Goal: Feedback & Contribution: Contribute content

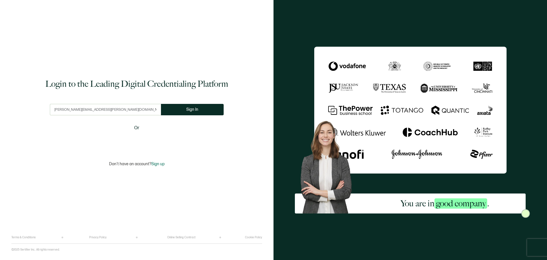
type input "[PERSON_NAME][EMAIL_ADDRESS][PERSON_NAME][DOMAIN_NAME]"
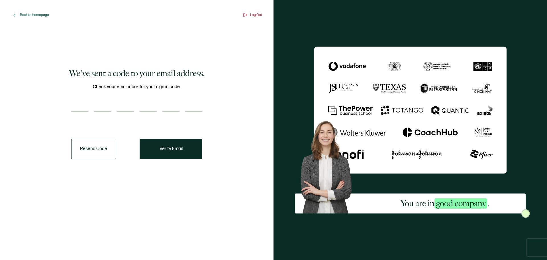
click at [79, 101] on input "number" at bounding box center [79, 105] width 17 height 11
paste input "7"
type input "7"
type input "4"
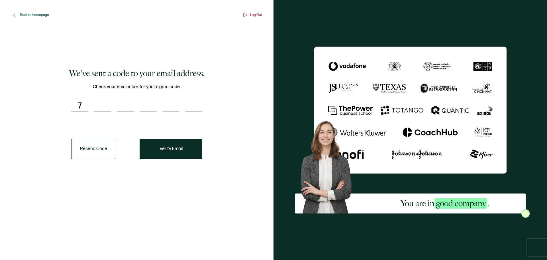
type input "9"
type input "7"
type input "4"
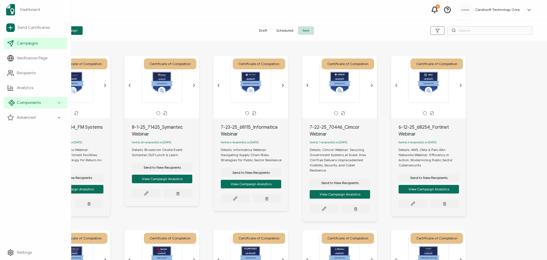
click at [59, 103] on icon at bounding box center [59, 102] width 2 height 1
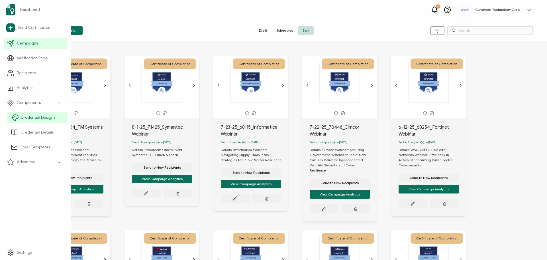
click at [38, 119] on span "Credential Designs" at bounding box center [38, 118] width 35 height 6
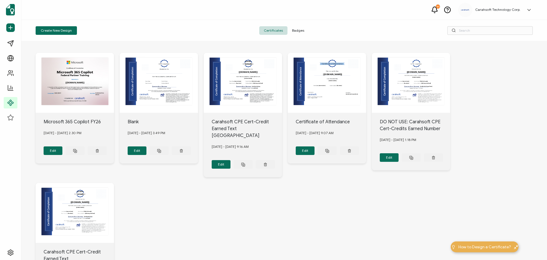
click at [297, 31] on span "Badges" at bounding box center [297, 30] width 21 height 9
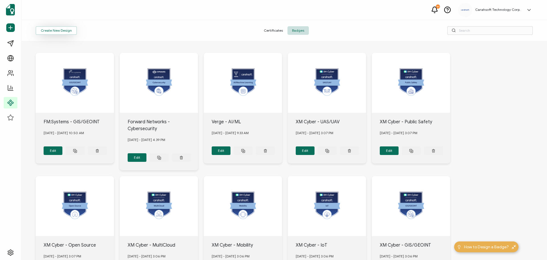
click at [58, 30] on button "Create New Design" at bounding box center [56, 30] width 41 height 9
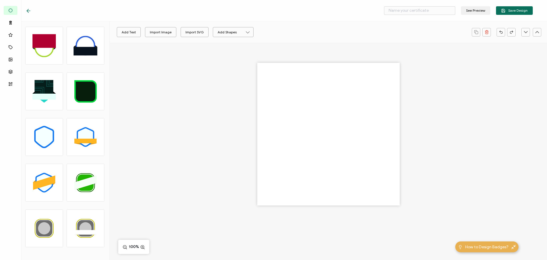
click at [346, 129] on div at bounding box center [328, 134] width 142 height 142
click at [157, 29] on div "Import Image" at bounding box center [161, 32] width 22 height 10
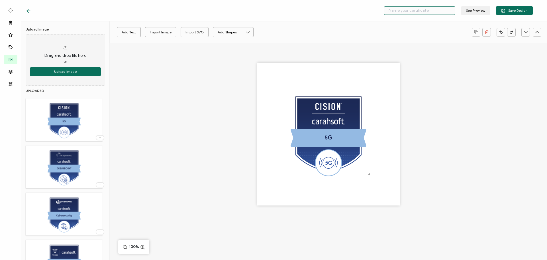
click at [416, 8] on input "text" at bounding box center [419, 10] width 71 height 9
type input "Cision - 5G"
click at [514, 11] on span "Save Design" at bounding box center [514, 11] width 26 height 4
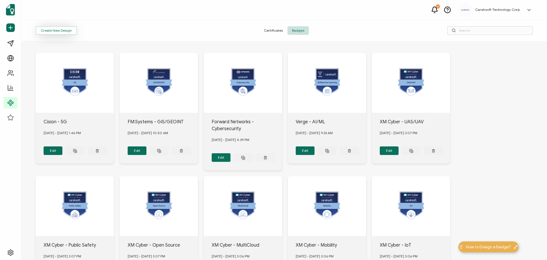
click at [62, 29] on button "Create New Design" at bounding box center [56, 30] width 41 height 9
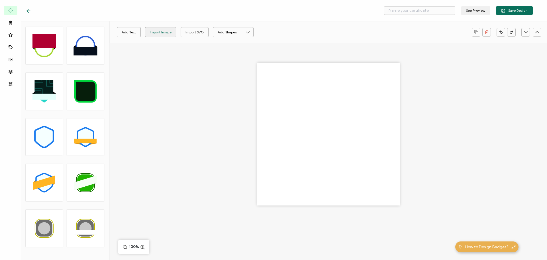
click at [160, 31] on div "Import Image" at bounding box center [161, 32] width 22 height 10
click at [401, 9] on input "text" at bounding box center [419, 10] width 71 height 9
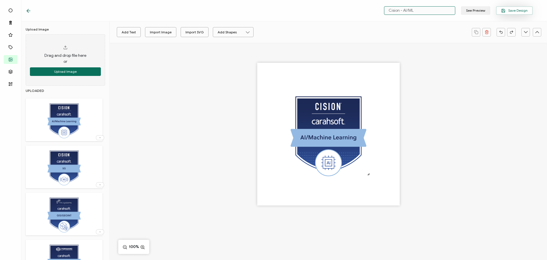
type input "Cision - AI/ML"
click at [509, 7] on button "Save Design" at bounding box center [514, 10] width 37 height 9
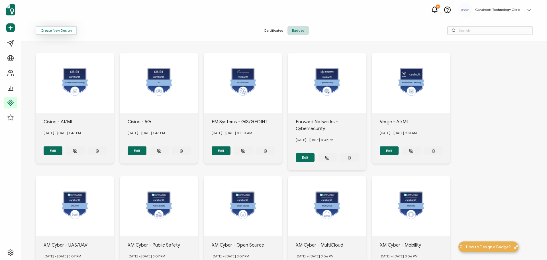
click at [58, 29] on button "Create New Design" at bounding box center [56, 30] width 41 height 9
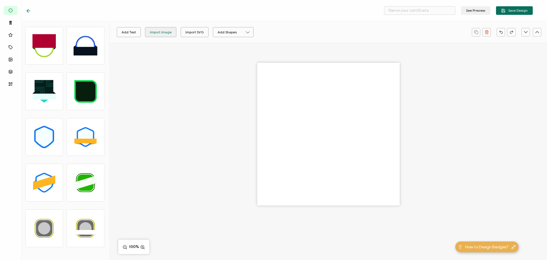
click at [152, 29] on div "Import Image" at bounding box center [161, 32] width 22 height 10
click at [399, 8] on input "text" at bounding box center [419, 10] width 71 height 9
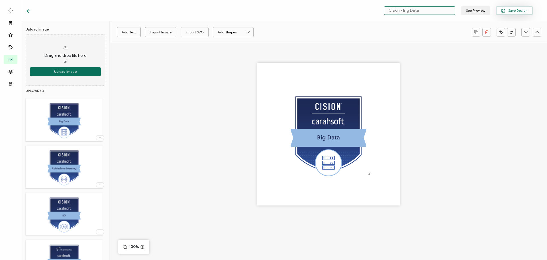
type input "Cision - Big Data"
click at [523, 11] on span "Save Design" at bounding box center [514, 11] width 26 height 4
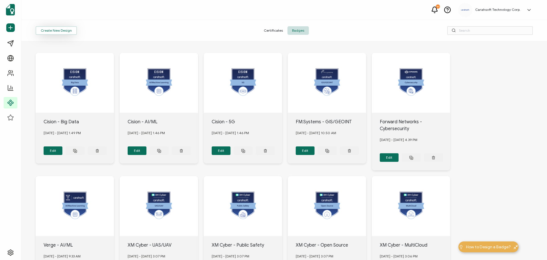
click at [52, 28] on button "Create New Design" at bounding box center [56, 30] width 41 height 9
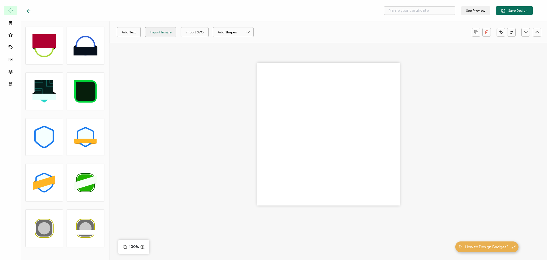
click at [154, 31] on div "Import Image" at bounding box center [161, 32] width 22 height 10
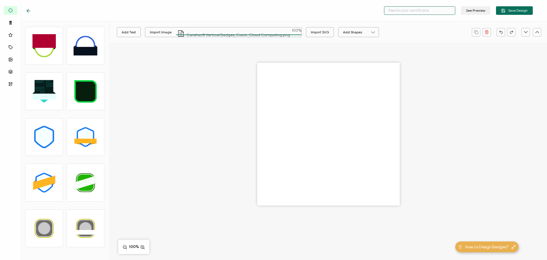
click at [442, 7] on input "text" at bounding box center [419, 10] width 71 height 9
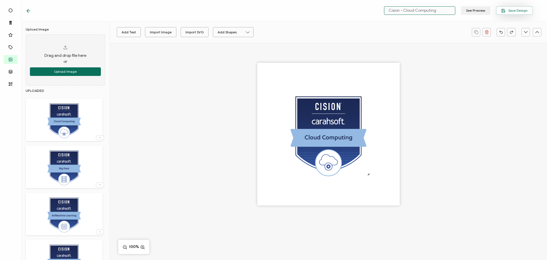
type input "Cision - Cloud Computing"
click at [510, 13] on button "Save Design" at bounding box center [514, 10] width 37 height 9
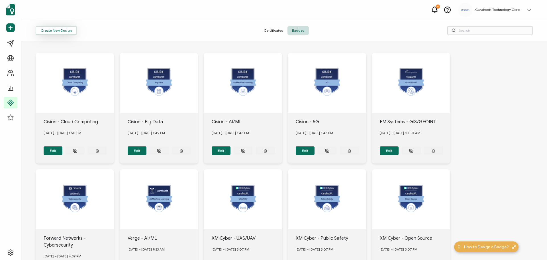
click at [52, 30] on button "Create New Design" at bounding box center [56, 30] width 41 height 9
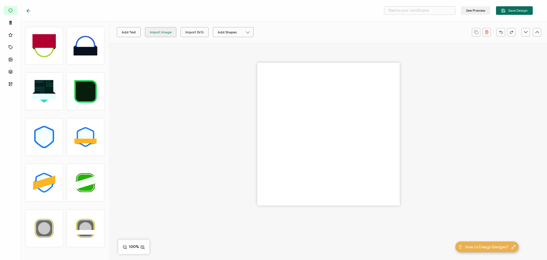
click at [156, 31] on div "Import Image" at bounding box center [161, 32] width 22 height 10
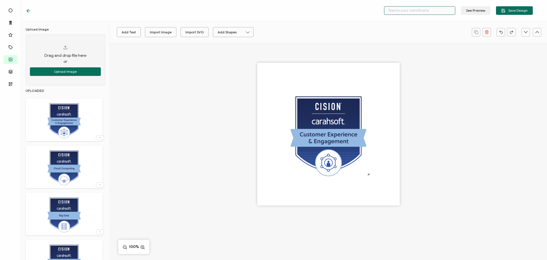
click at [407, 11] on input "text" at bounding box center [419, 10] width 71 height 9
type input "Cision - CX & Engagement"
click at [514, 10] on span "Save Design" at bounding box center [514, 11] width 26 height 4
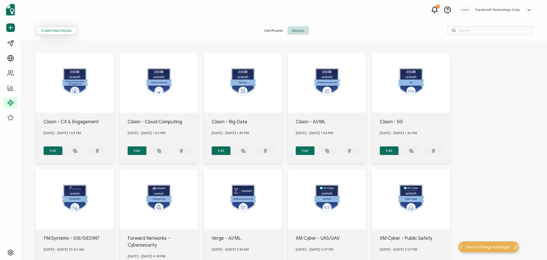
click at [66, 30] on button "Create New Design" at bounding box center [56, 30] width 41 height 9
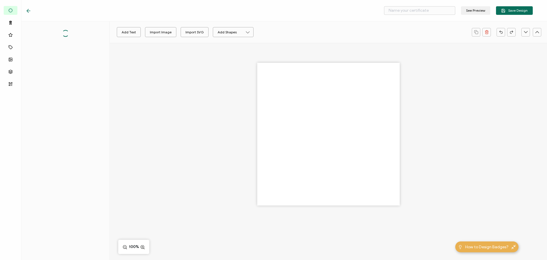
click at [160, 58] on div at bounding box center [328, 144] width 437 height 202
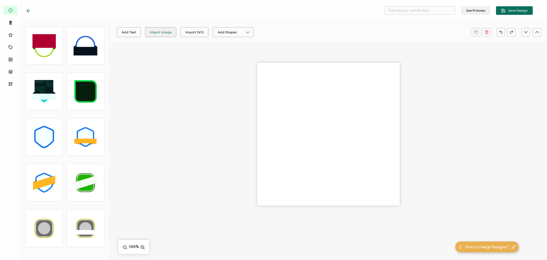
click at [166, 32] on div "Import Image" at bounding box center [161, 32] width 22 height 10
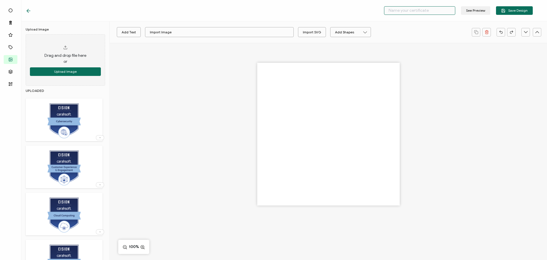
click at [404, 10] on input "text" at bounding box center [419, 10] width 71 height 9
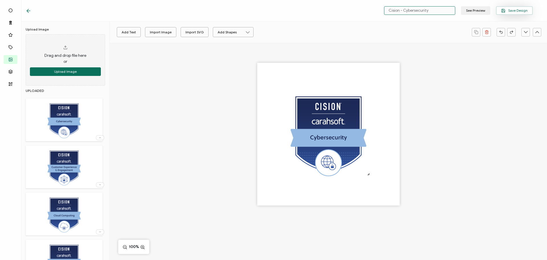
type input "Cision - Cybersecurity"
click at [518, 11] on span "Save Design" at bounding box center [514, 11] width 26 height 4
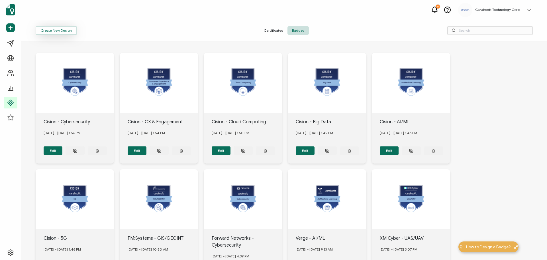
click at [61, 31] on button "Create New Design" at bounding box center [56, 30] width 41 height 9
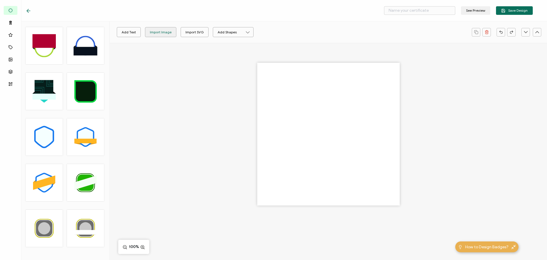
click at [165, 34] on div "Import Image" at bounding box center [161, 32] width 22 height 10
click at [403, 12] on input "text" at bounding box center [419, 10] width 71 height 9
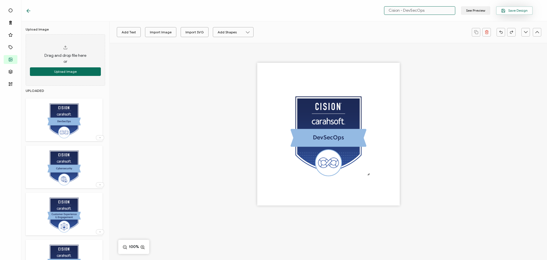
type input "Cision - DevSecOps"
click at [517, 11] on span "Save Design" at bounding box center [514, 11] width 26 height 4
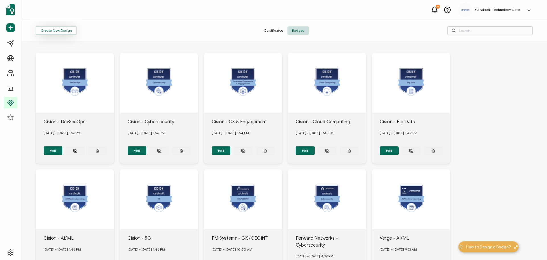
click at [56, 29] on button "Create New Design" at bounding box center [56, 30] width 41 height 9
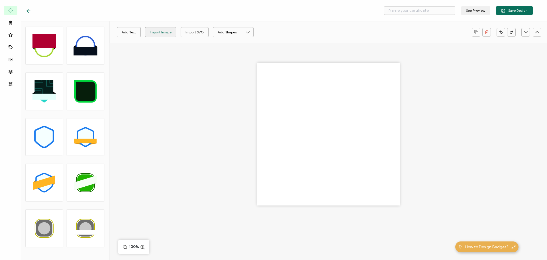
click at [161, 30] on div "Import Image" at bounding box center [161, 32] width 22 height 10
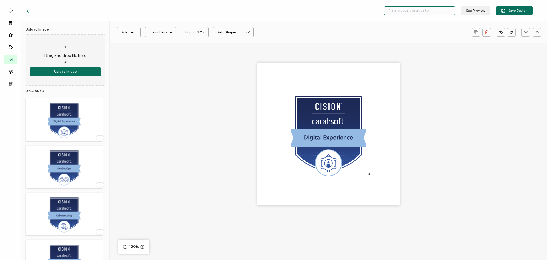
click at [411, 14] on input "text" at bounding box center [419, 10] width 71 height 9
type input "Cision - Digital Experience"
click at [522, 9] on span "Save Design" at bounding box center [514, 11] width 26 height 4
